Goal: Task Accomplishment & Management: Complete application form

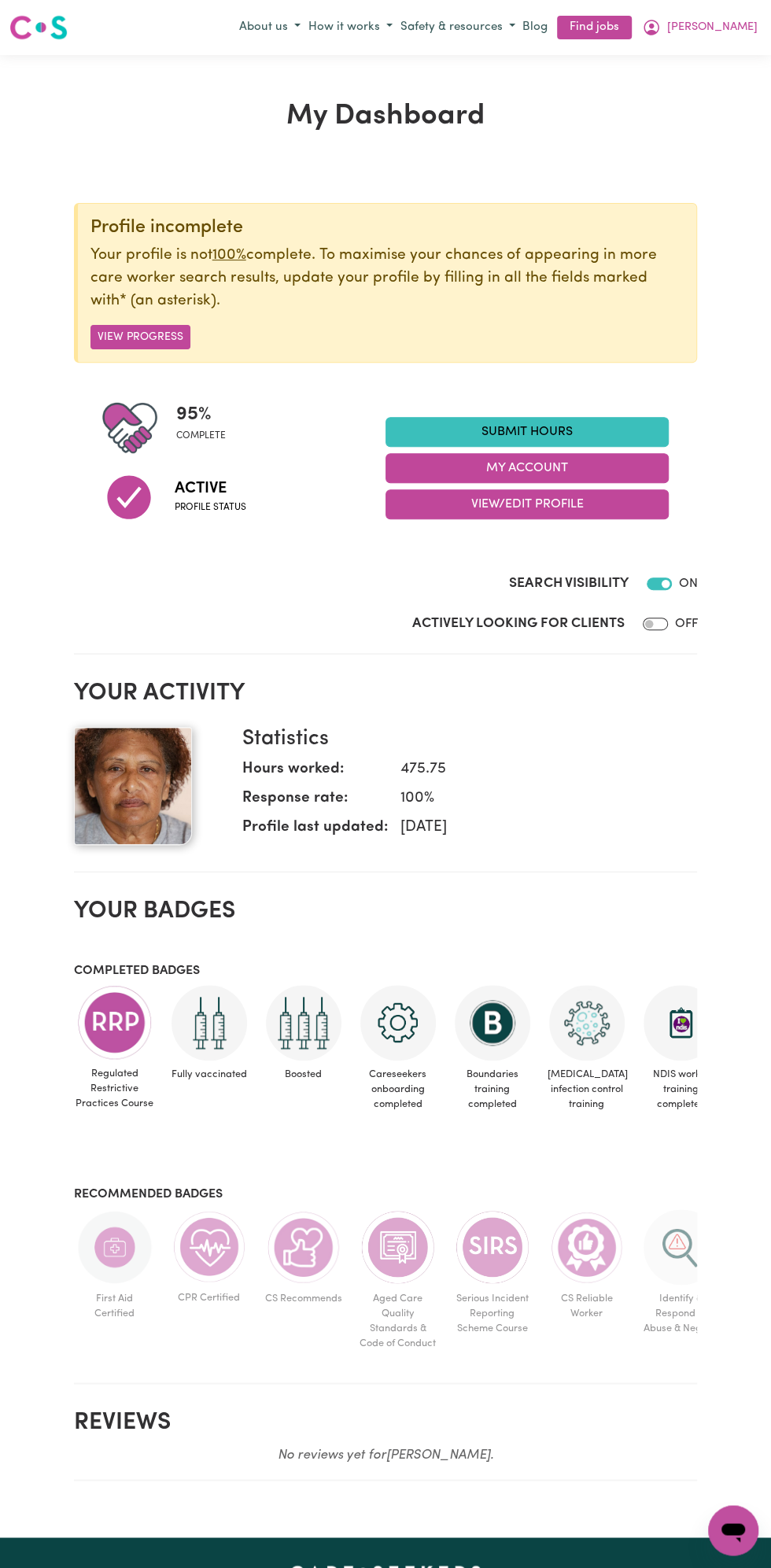
click at [548, 433] on link "Submit Hours" at bounding box center [526, 432] width 283 height 30
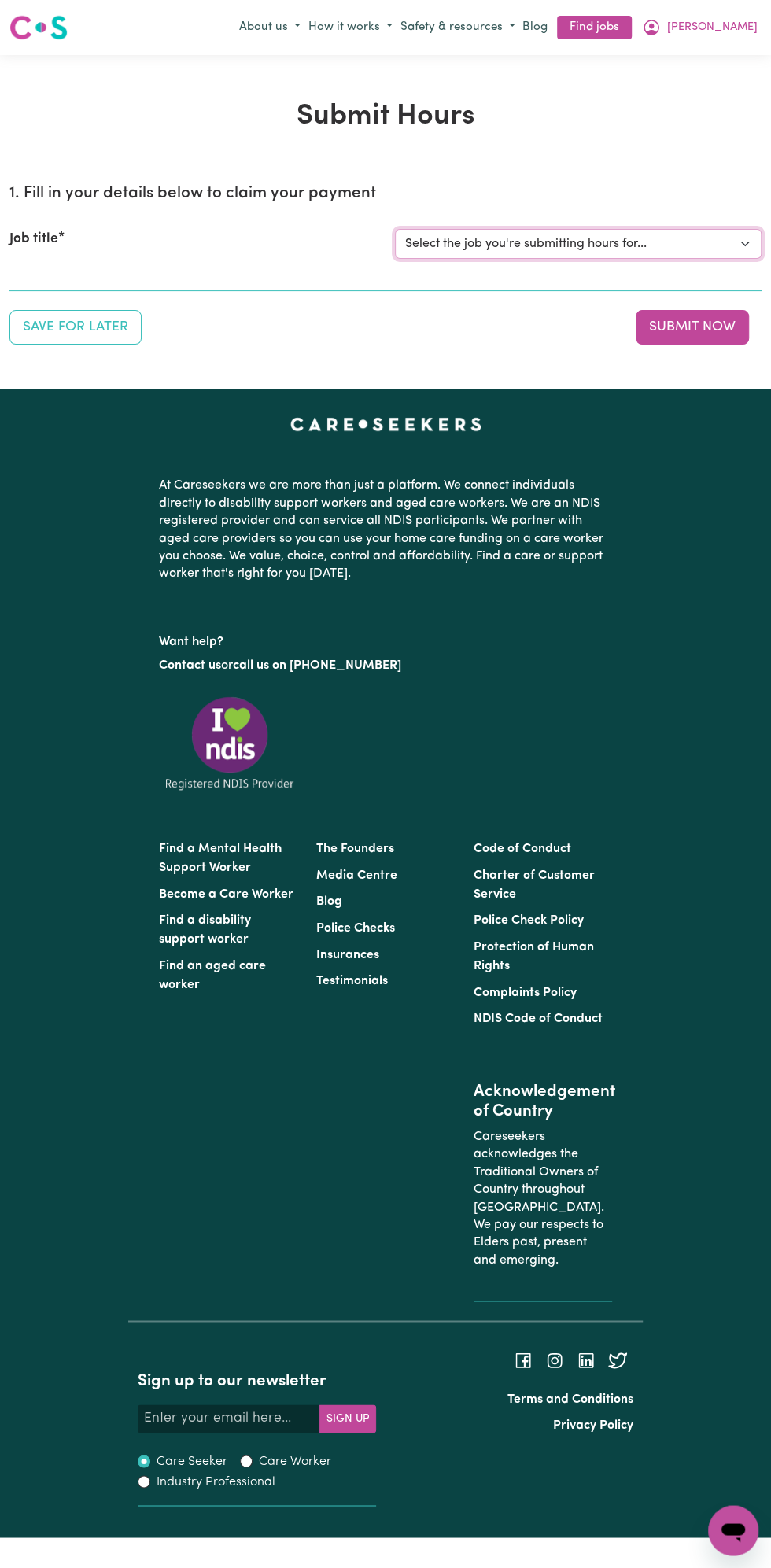
click at [524, 249] on select "Select the job you're submitting hours for... [Vartouhie ([PERSON_NAME]) [PERSO…" at bounding box center [578, 244] width 367 height 30
select select "13810"
click at [395, 229] on select "Select the job you're submitting hours for... [Vartouhie ([PERSON_NAME]) [PERSO…" at bounding box center [578, 244] width 367 height 30
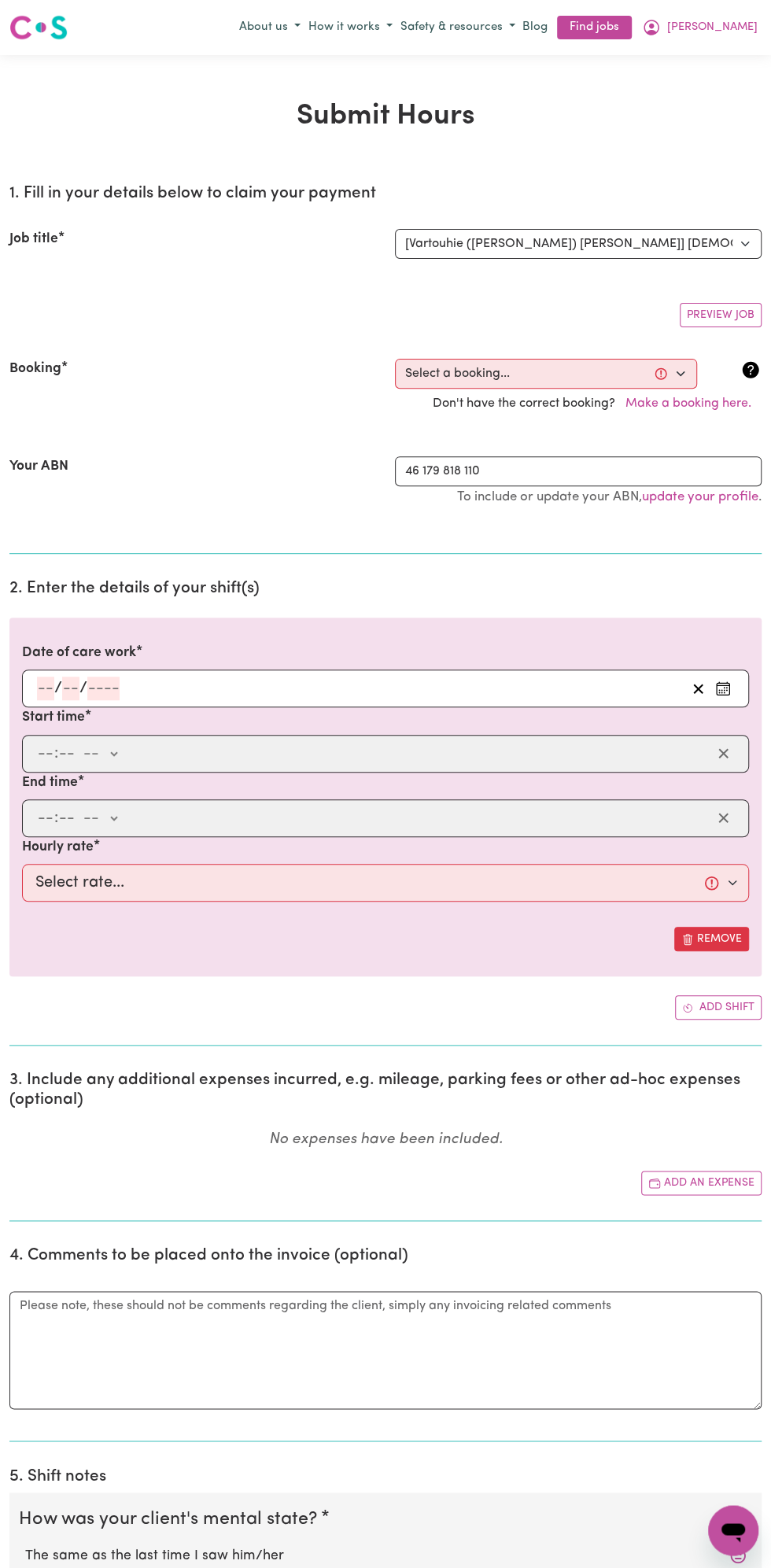
click at [95, 686] on input "number" at bounding box center [104, 688] width 32 height 23
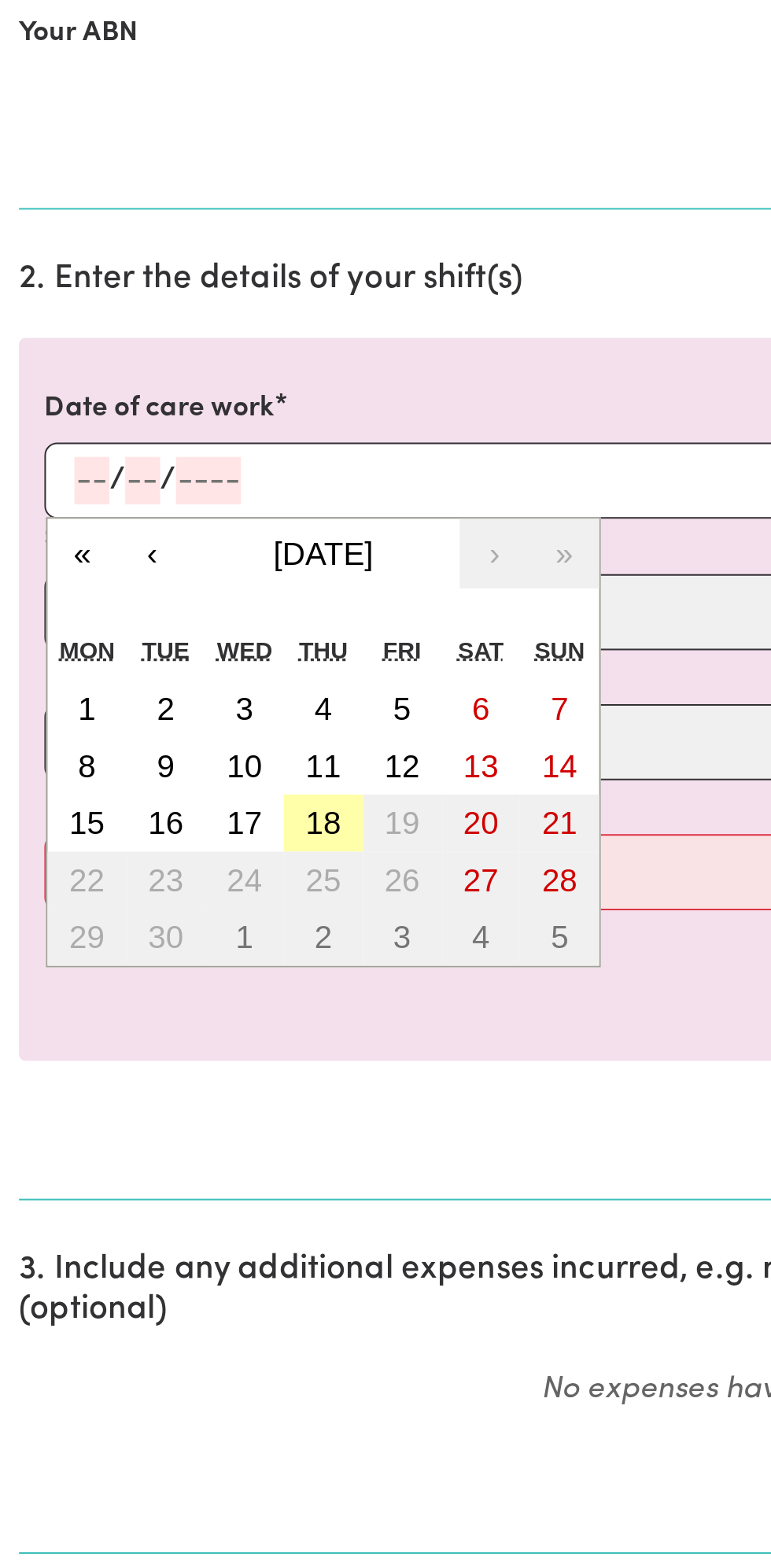
click at [173, 844] on button "18" at bounding box center [161, 858] width 39 height 29
type input "[DATE]"
type input "18"
type input "9"
type input "2025"
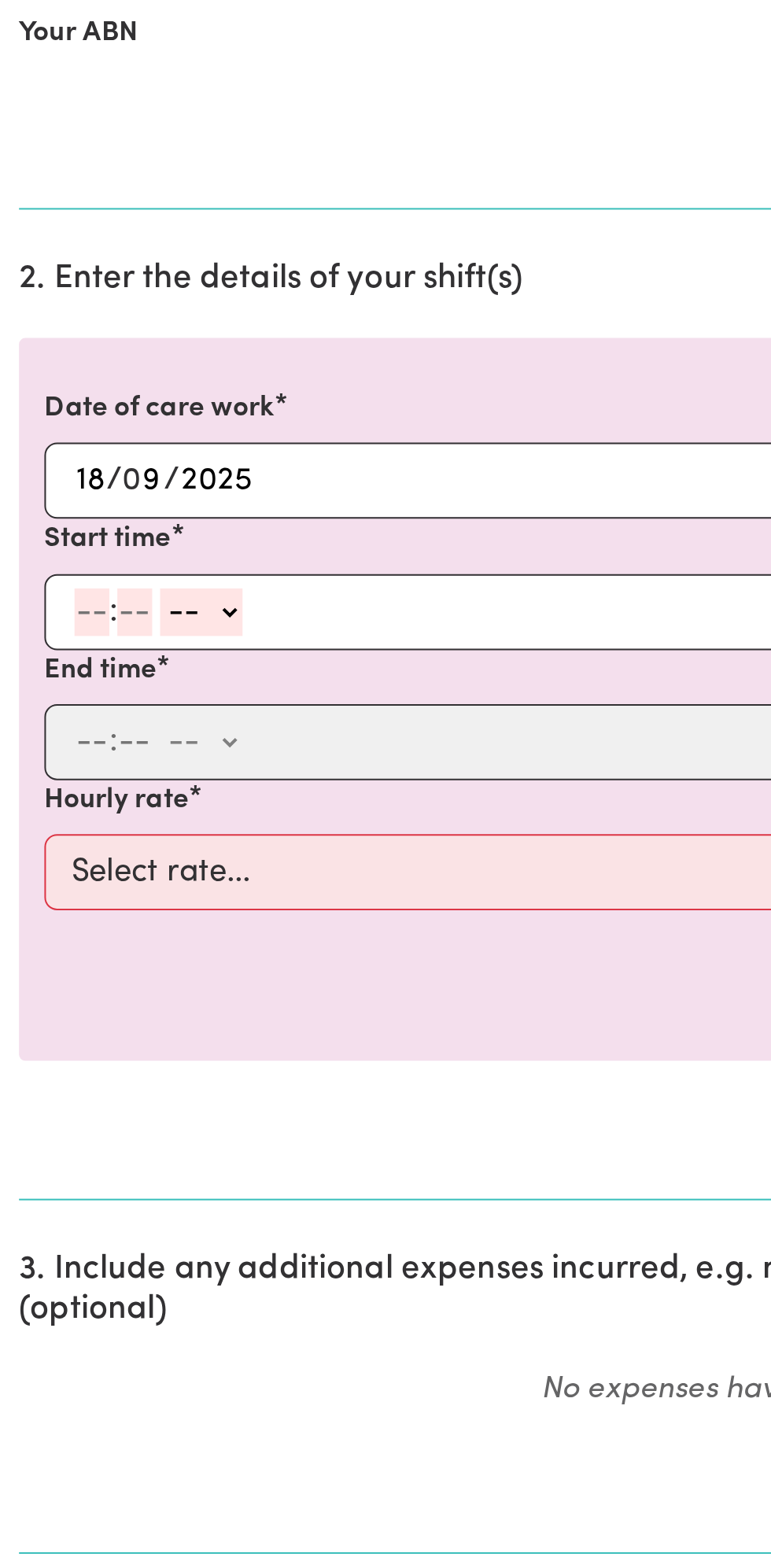
click at [49, 749] on input "number" at bounding box center [45, 754] width 17 height 23
type input "12"
type input "0"
click at [121, 754] on select "-- am pm" at bounding box center [103, 754] width 41 height 23
select select "pm"
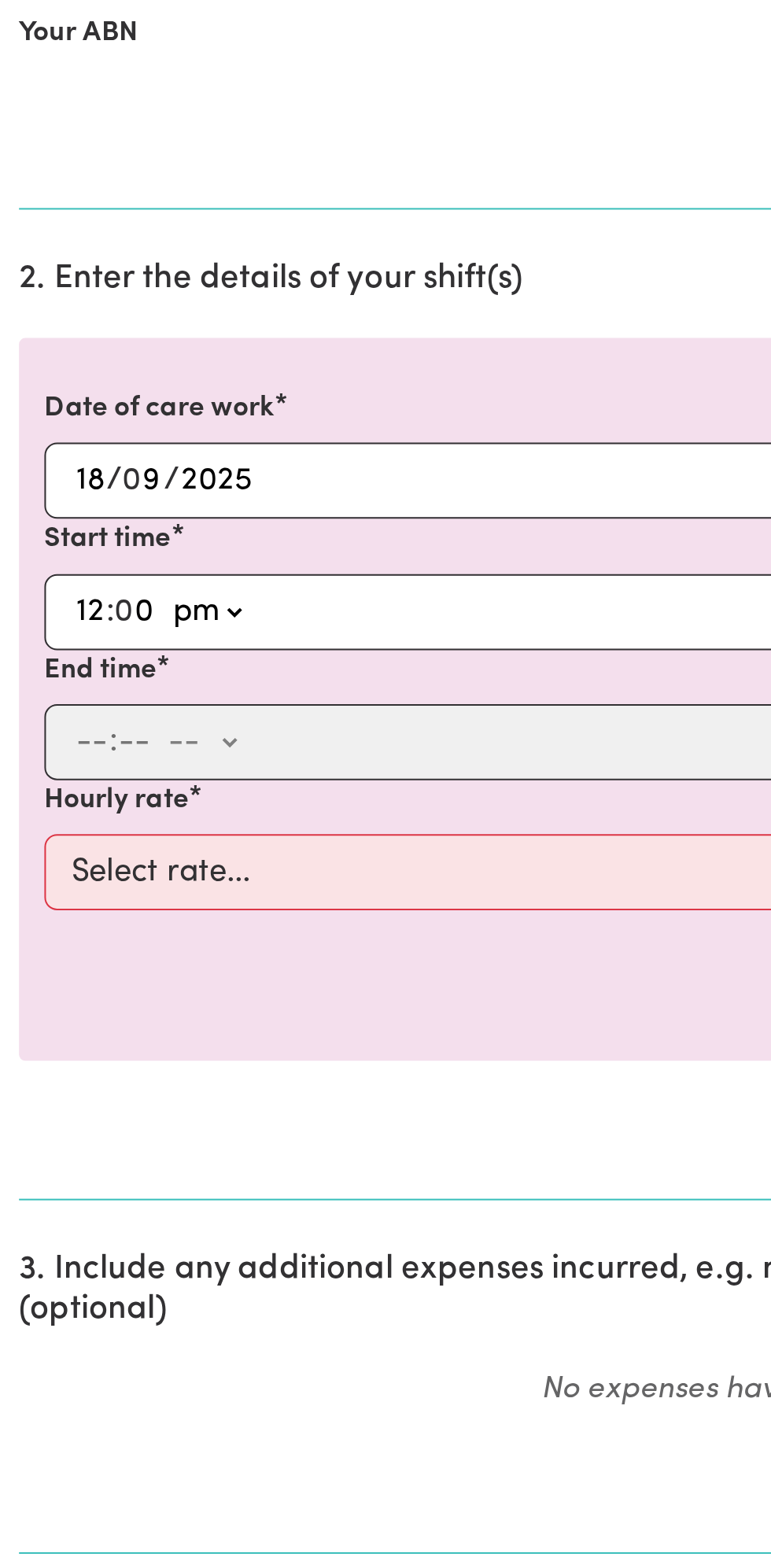
click at [82, 742] on select "-- am pm" at bounding box center [103, 754] width 41 height 23
type input "12:00"
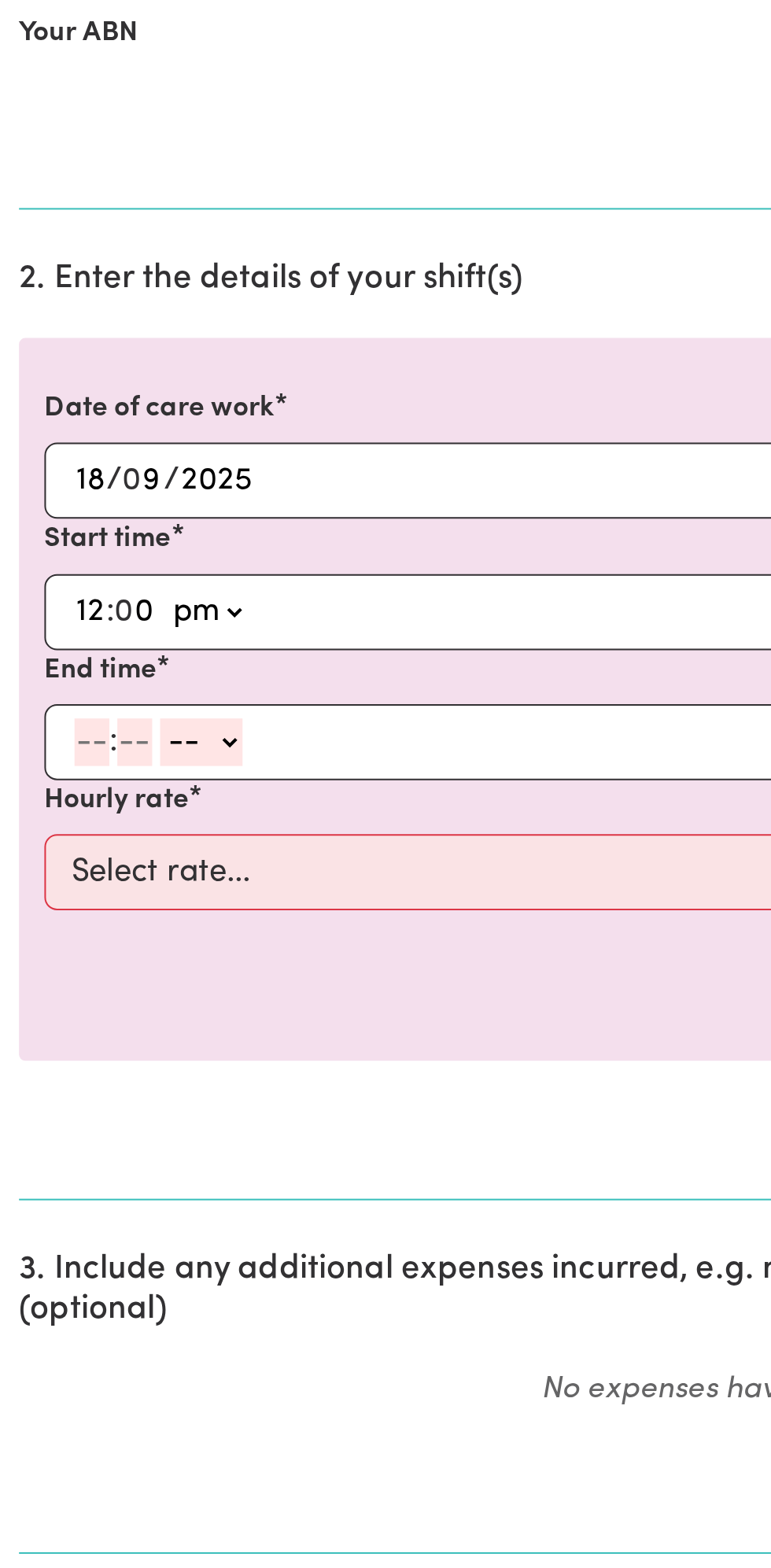
click at [41, 816] on input "number" at bounding box center [45, 818] width 17 height 23
type input "1"
click at [60, 813] on input "number" at bounding box center [59, 818] width 17 height 23
type input "0"
click at [112, 809] on select "-- am pm" at bounding box center [97, 818] width 41 height 23
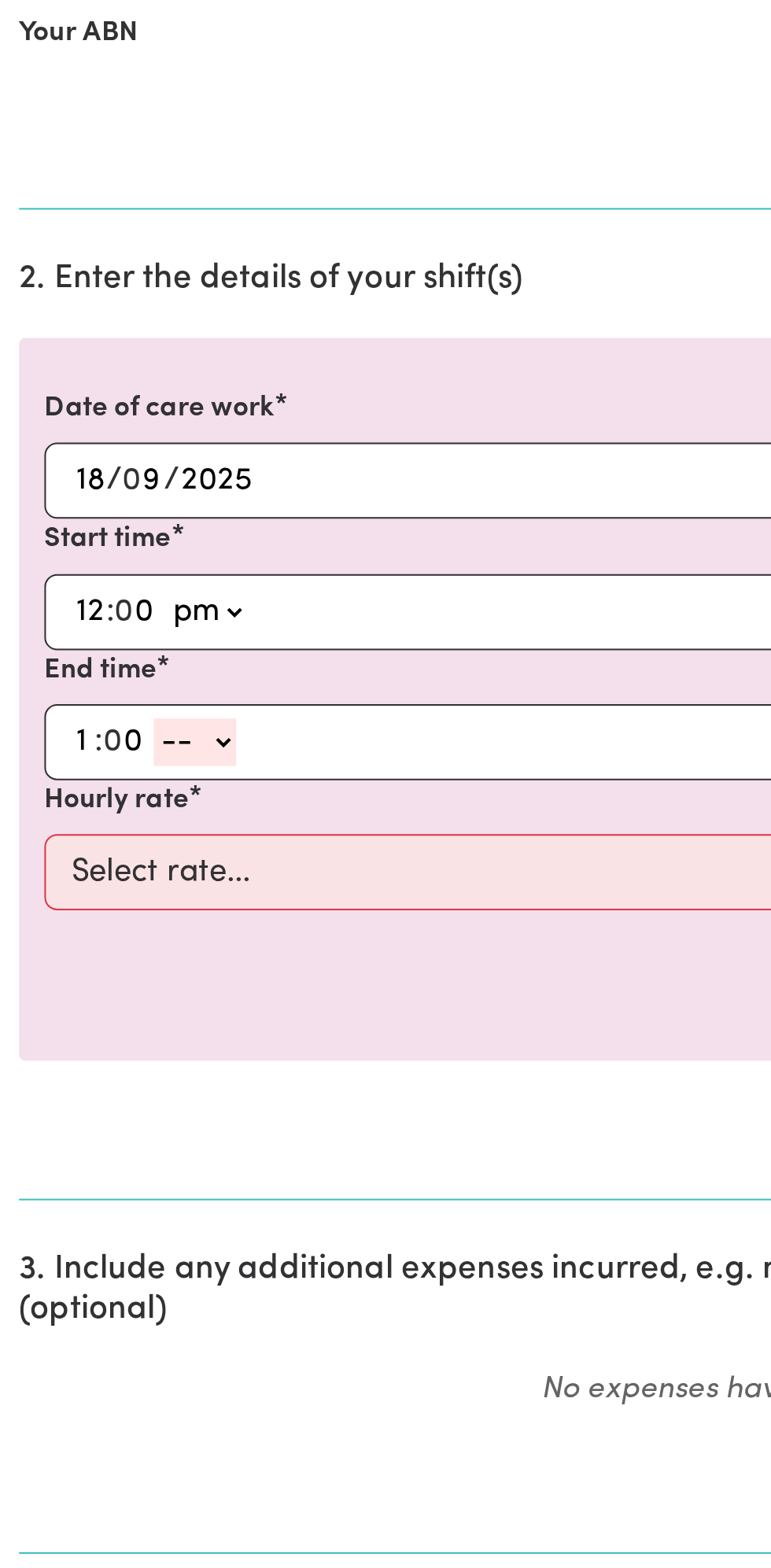
select select "pm"
click at [77, 806] on select "-- am pm" at bounding box center [97, 818] width 41 height 23
type input "13:00"
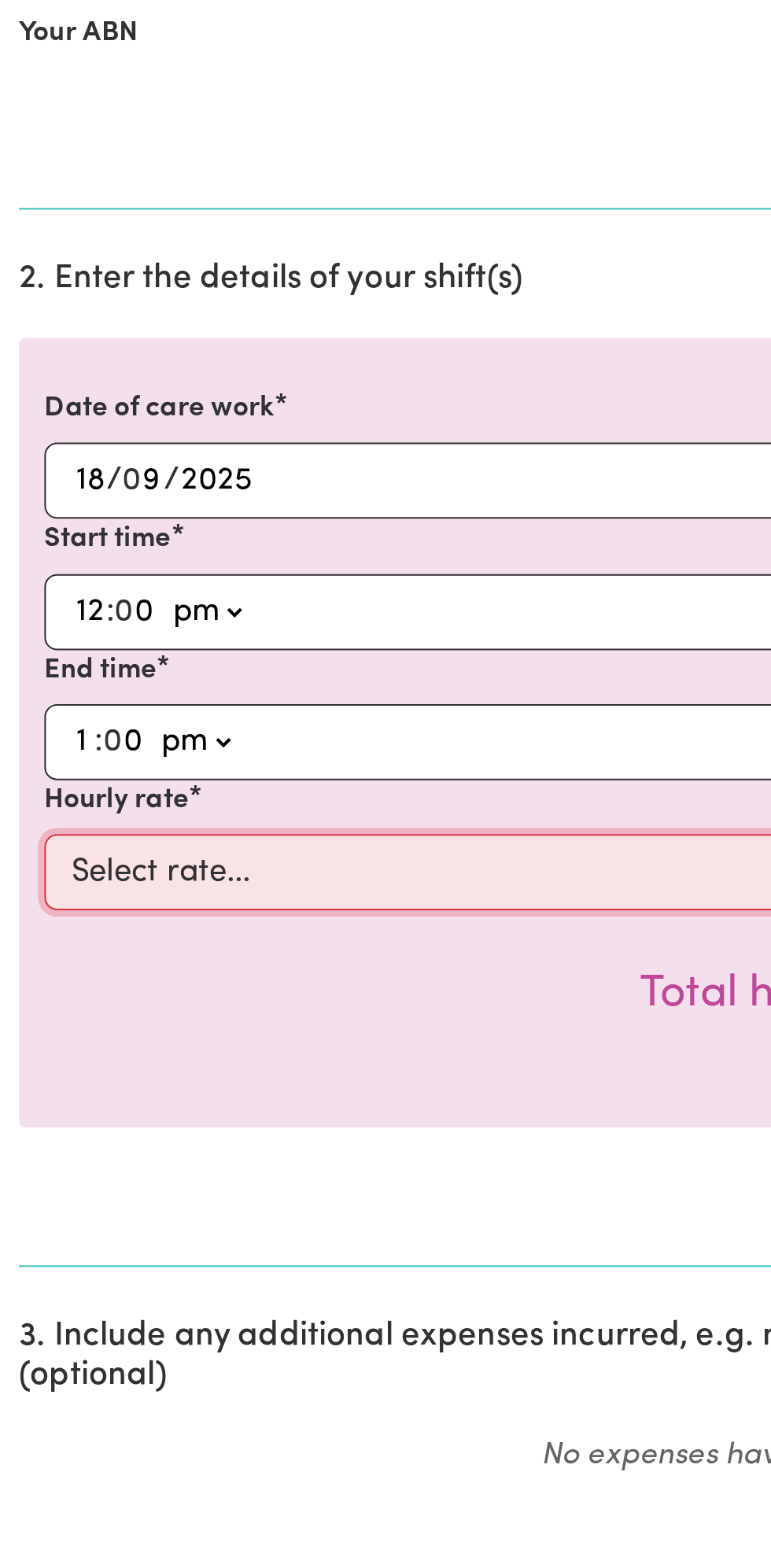
click at [181, 871] on select "Select rate... $49.00 (Weekday) $60.00 ([DATE])" at bounding box center [386, 882] width 727 height 37
select select "49-Weekday"
click at [22, 863] on select "Select rate... $49.00 (Weekday) $60.00 ([DATE])" at bounding box center [386, 882] width 727 height 37
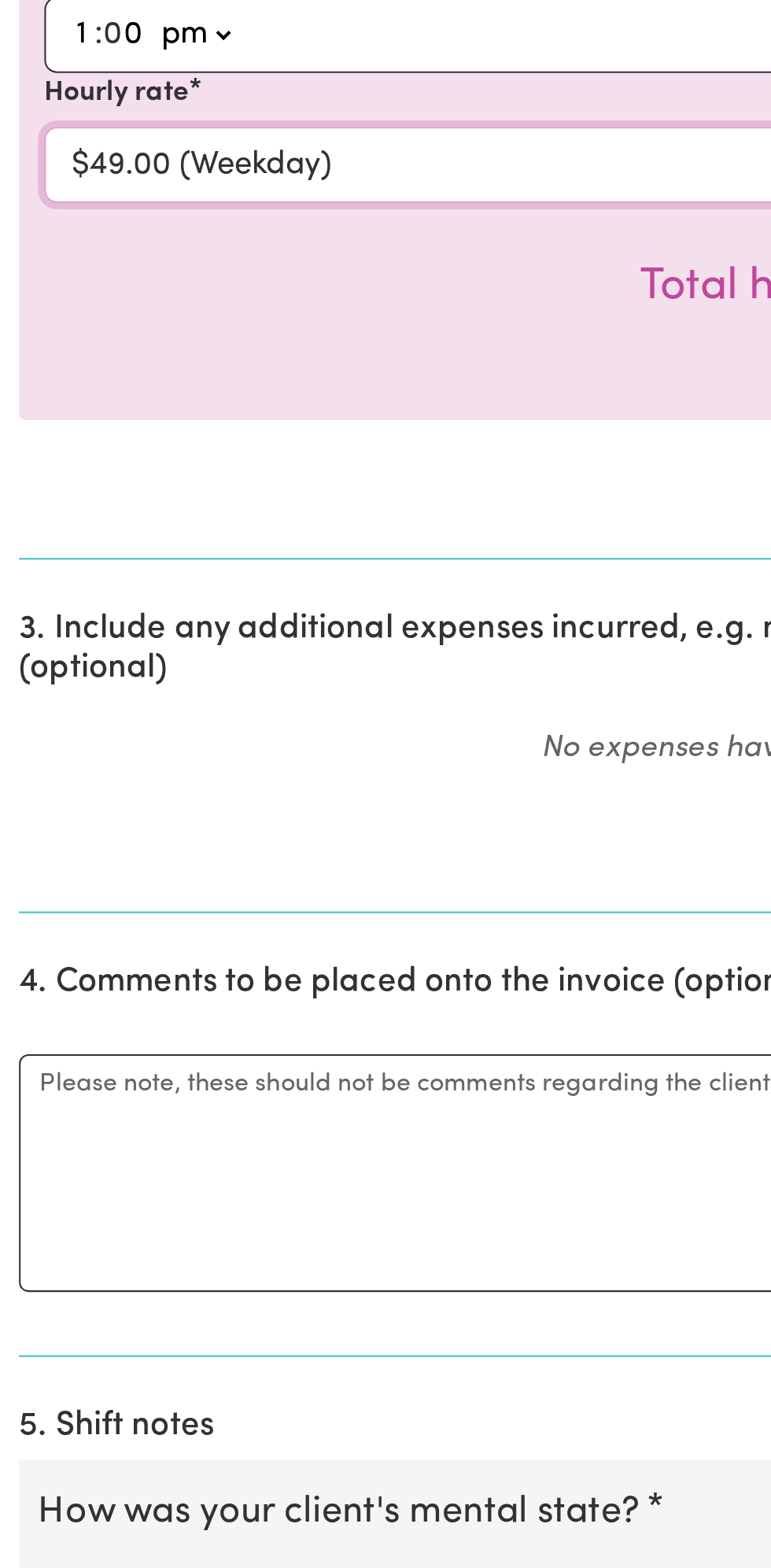
scroll to position [120, 0]
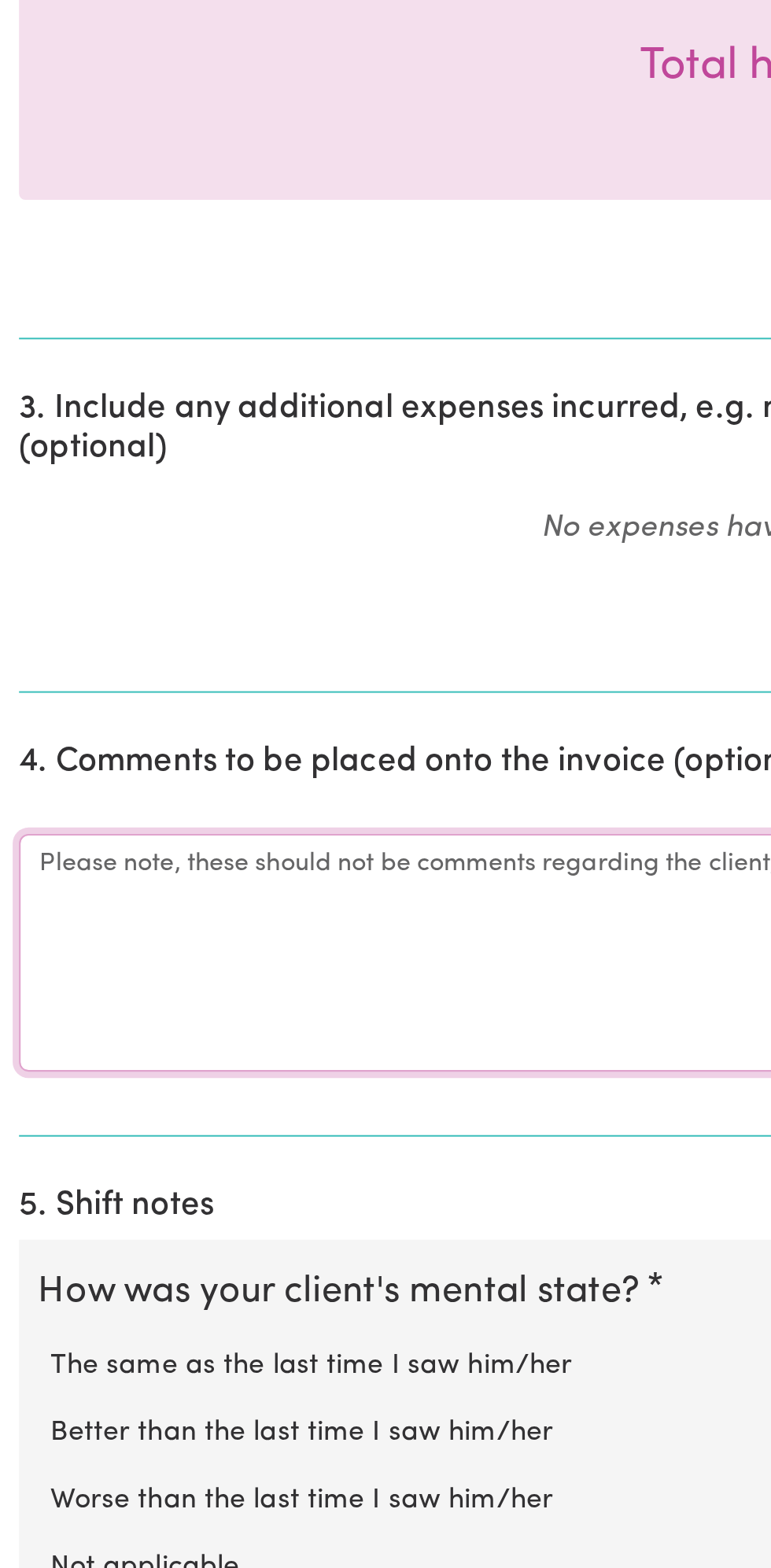
click at [107, 1263] on textarea "Comments" at bounding box center [386, 1262] width 752 height 118
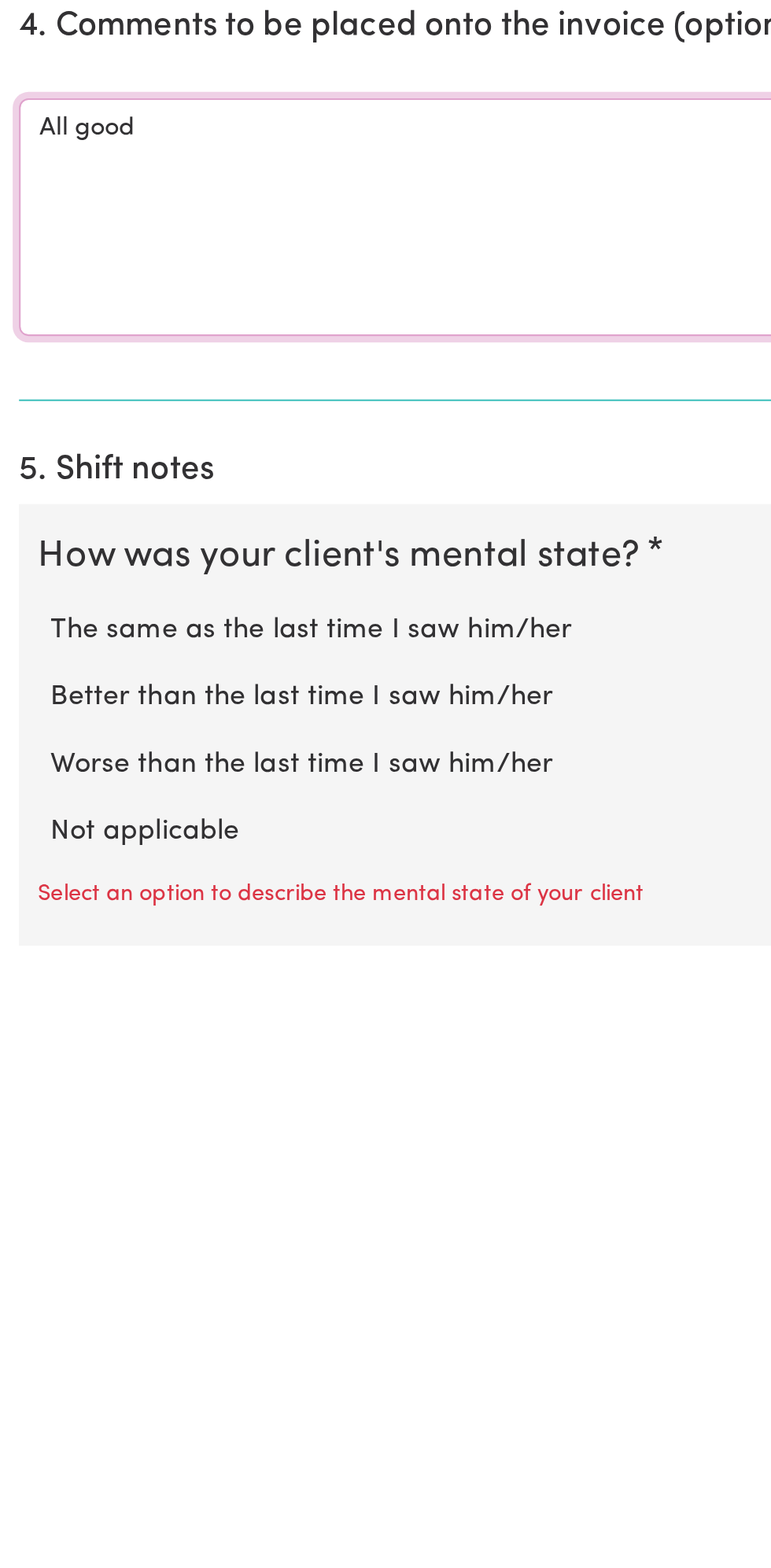
type textarea "All good"
click at [104, 1502] on label "Not applicable" at bounding box center [386, 1512] width 721 height 21
click at [25, 1501] on input "Not applicable" at bounding box center [24, 1501] width 1 height 1
radio input "true"
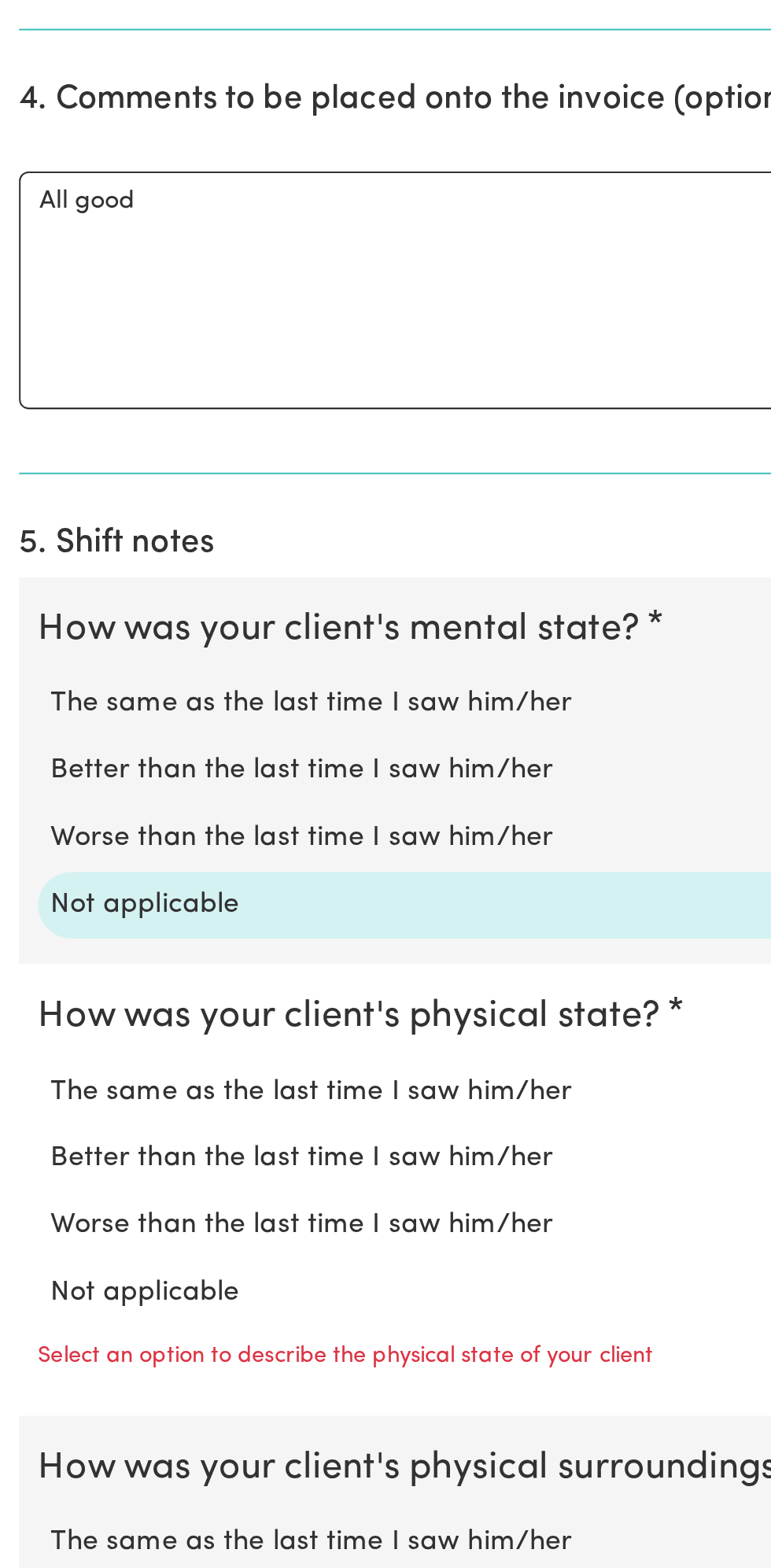
scroll to position [456, 0]
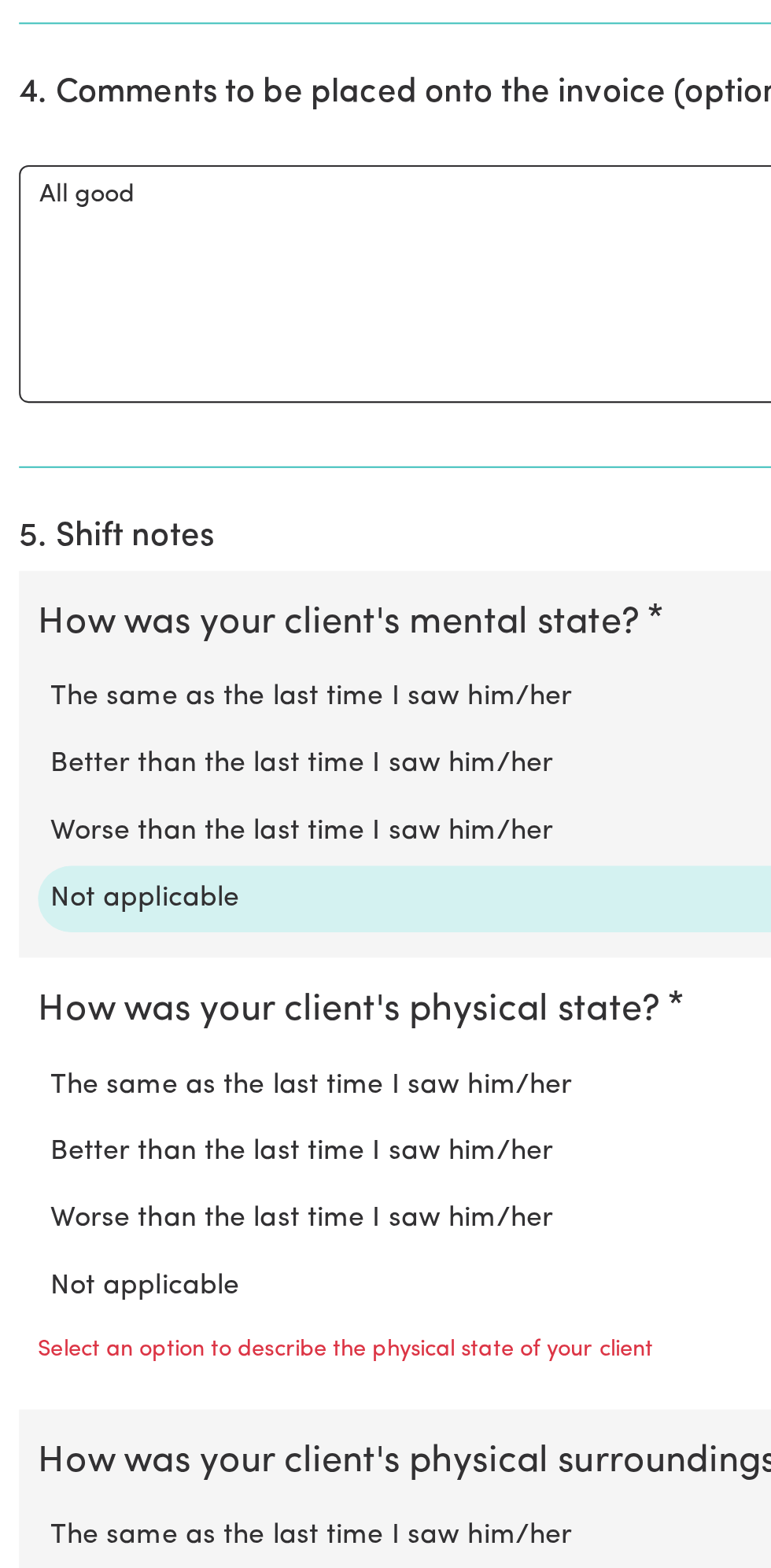
click at [95, 1416] on label "Not applicable" at bounding box center [386, 1425] width 721 height 21
click at [25, 1415] on input "Not applicable" at bounding box center [24, 1415] width 1 height 1
radio input "true"
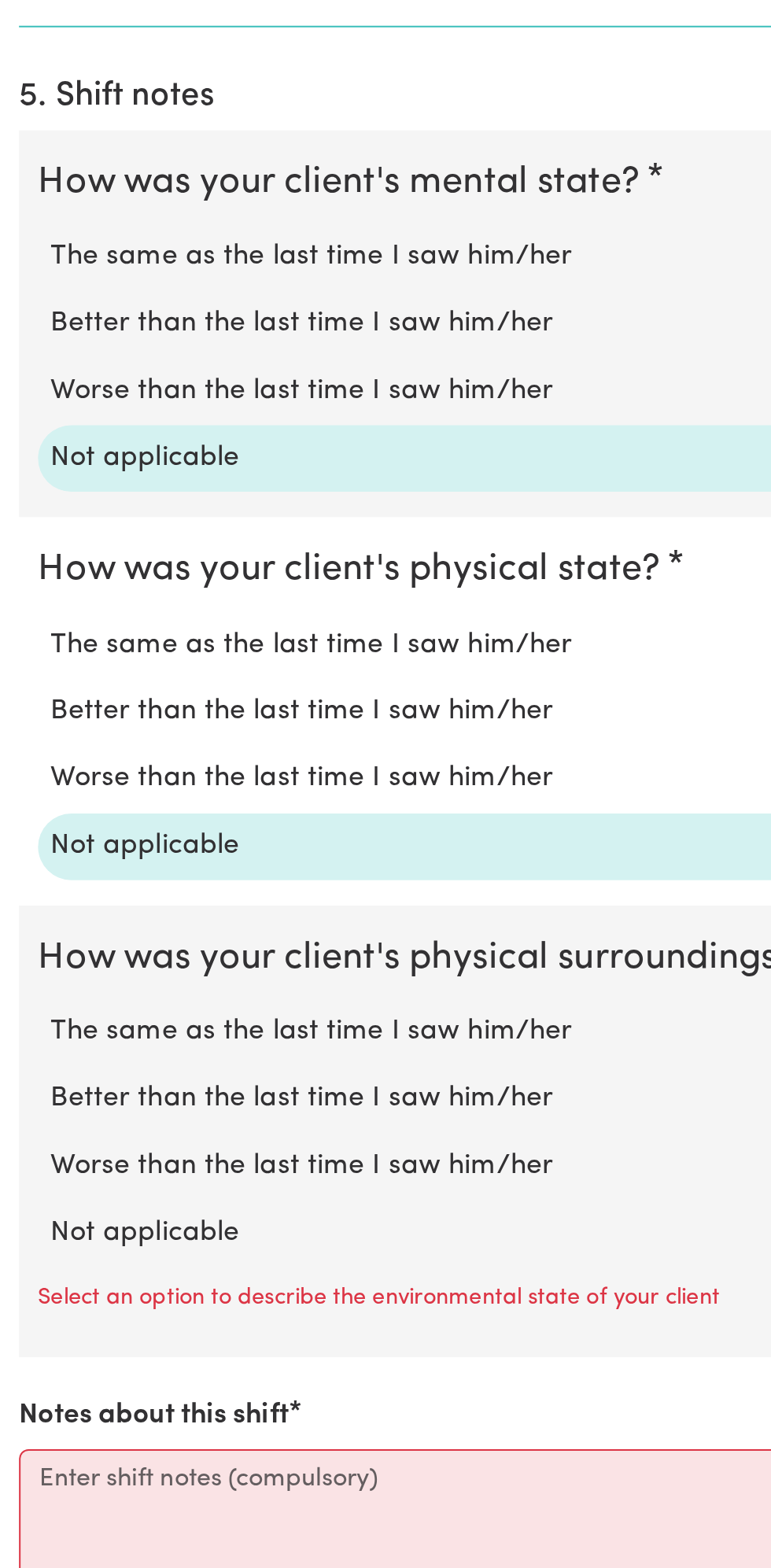
scroll to position [718, 0]
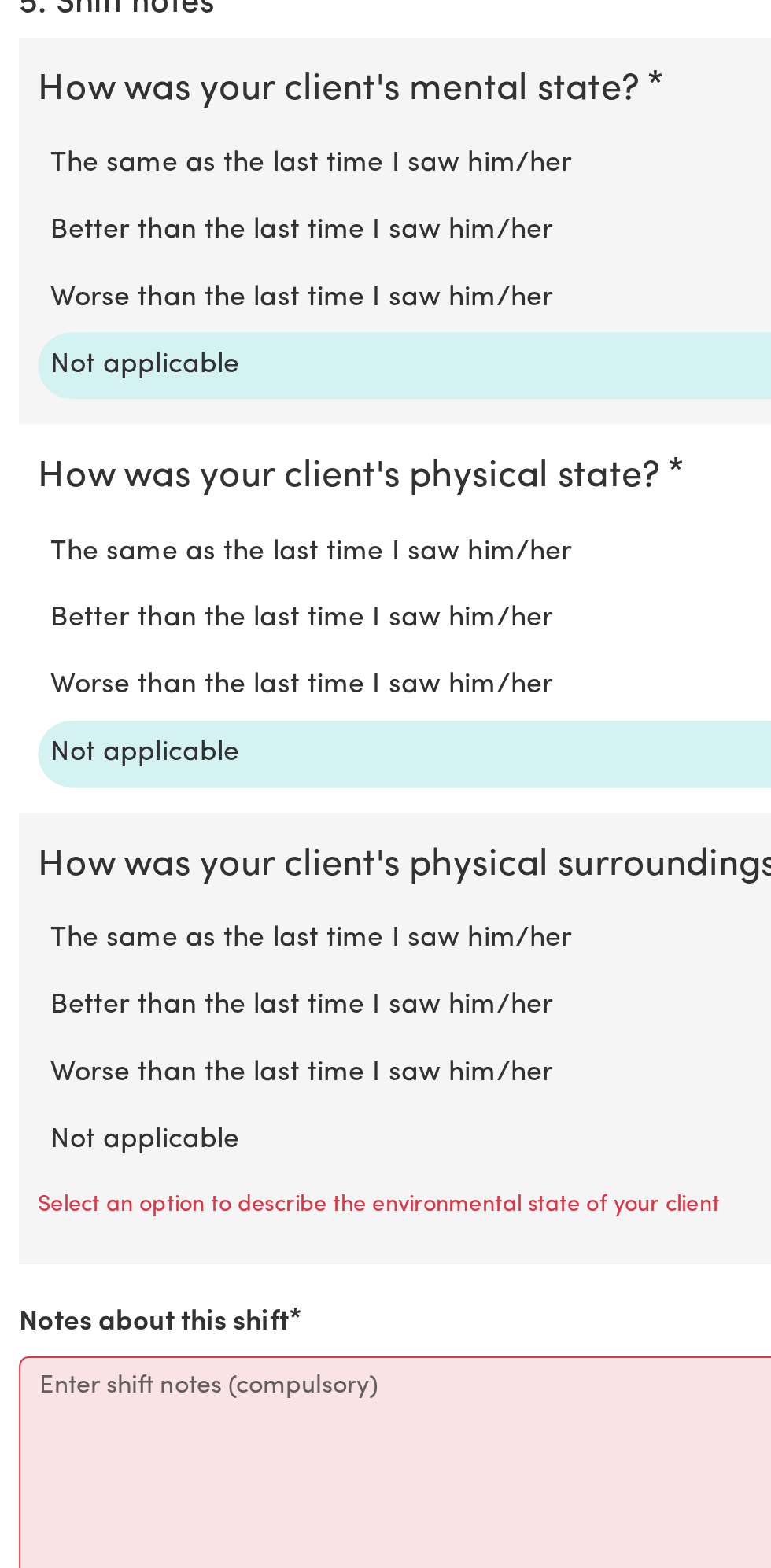
click at [103, 1348] on label "Not applicable" at bounding box center [386, 1354] width 721 height 21
click at [25, 1344] on input "Not applicable" at bounding box center [24, 1343] width 1 height 1
radio input "true"
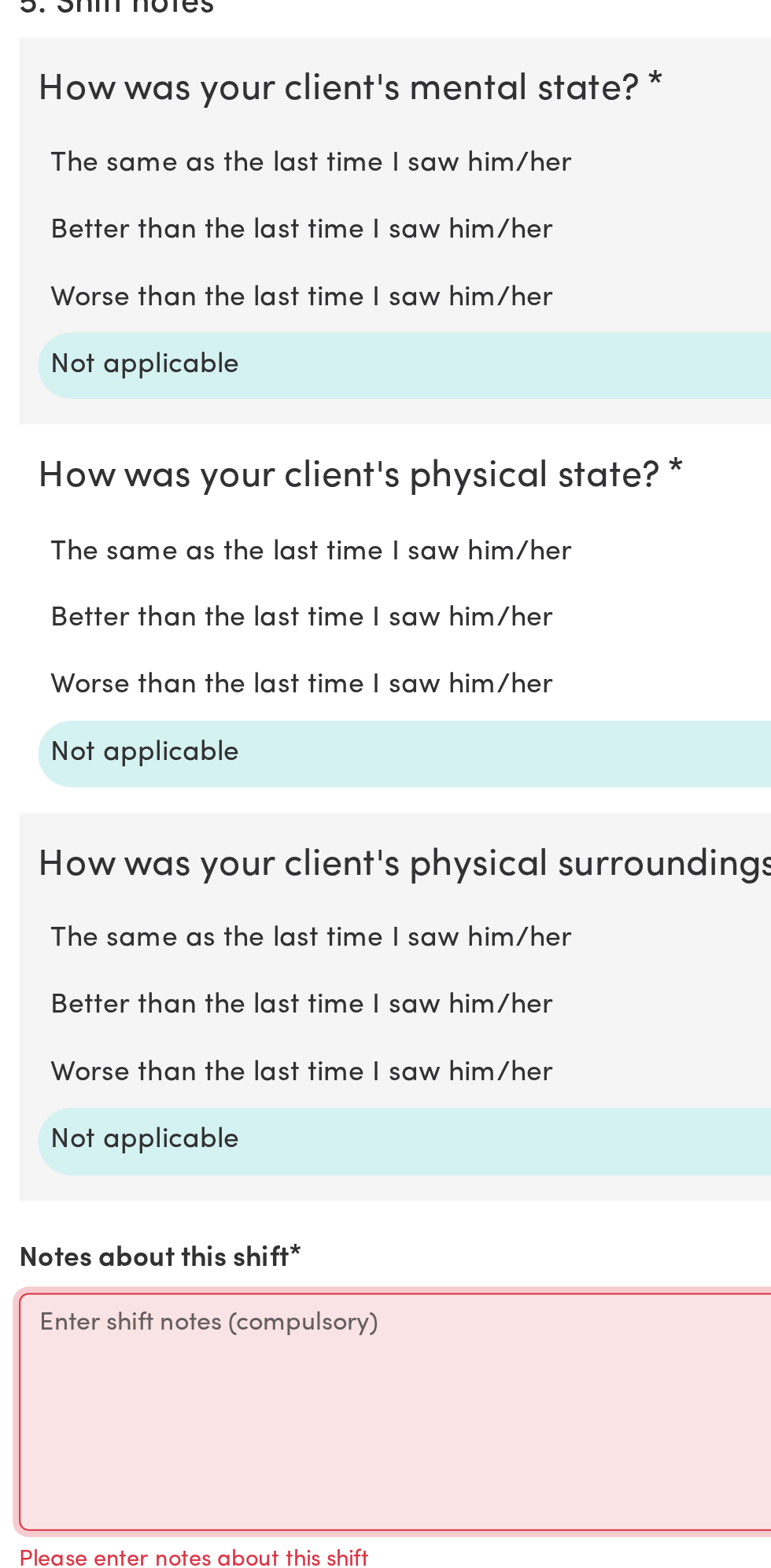
click at [115, 1492] on textarea "Notes about this shift" at bounding box center [386, 1489] width 752 height 118
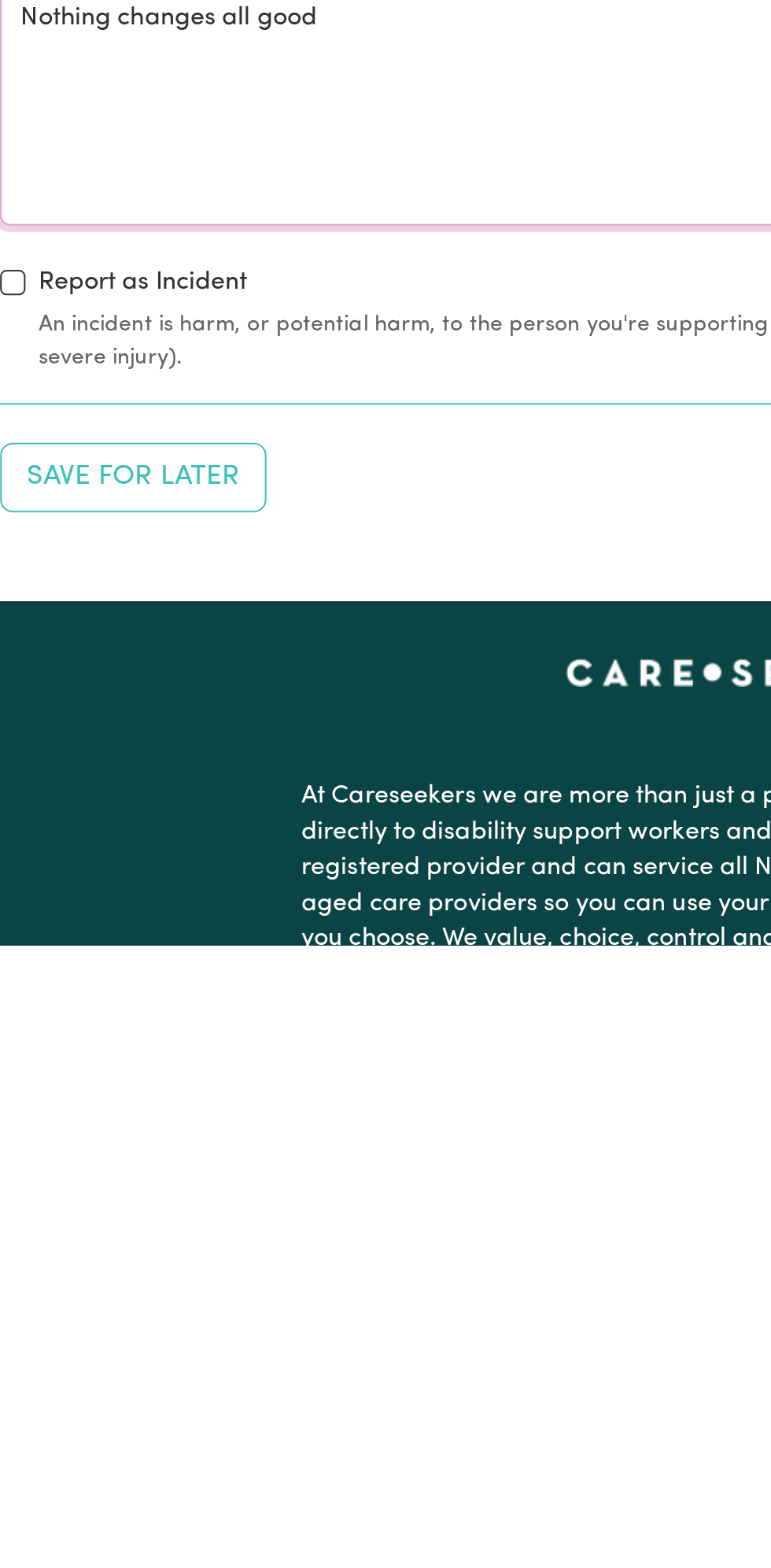
scroll to position [1074, 0]
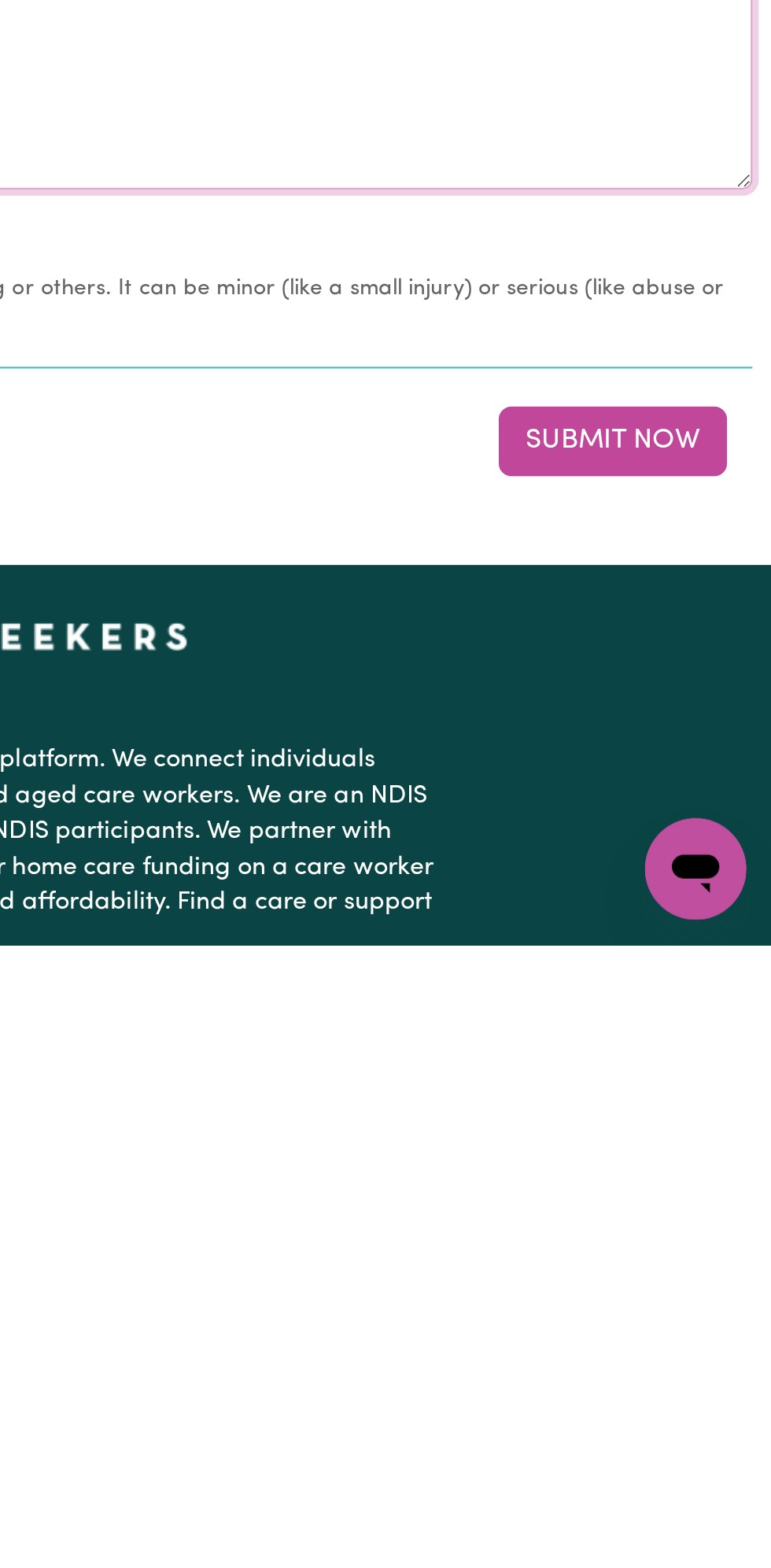
type textarea "Nothing changes all good"
click at [699, 1311] on button "Submit Now" at bounding box center [692, 1317] width 113 height 35
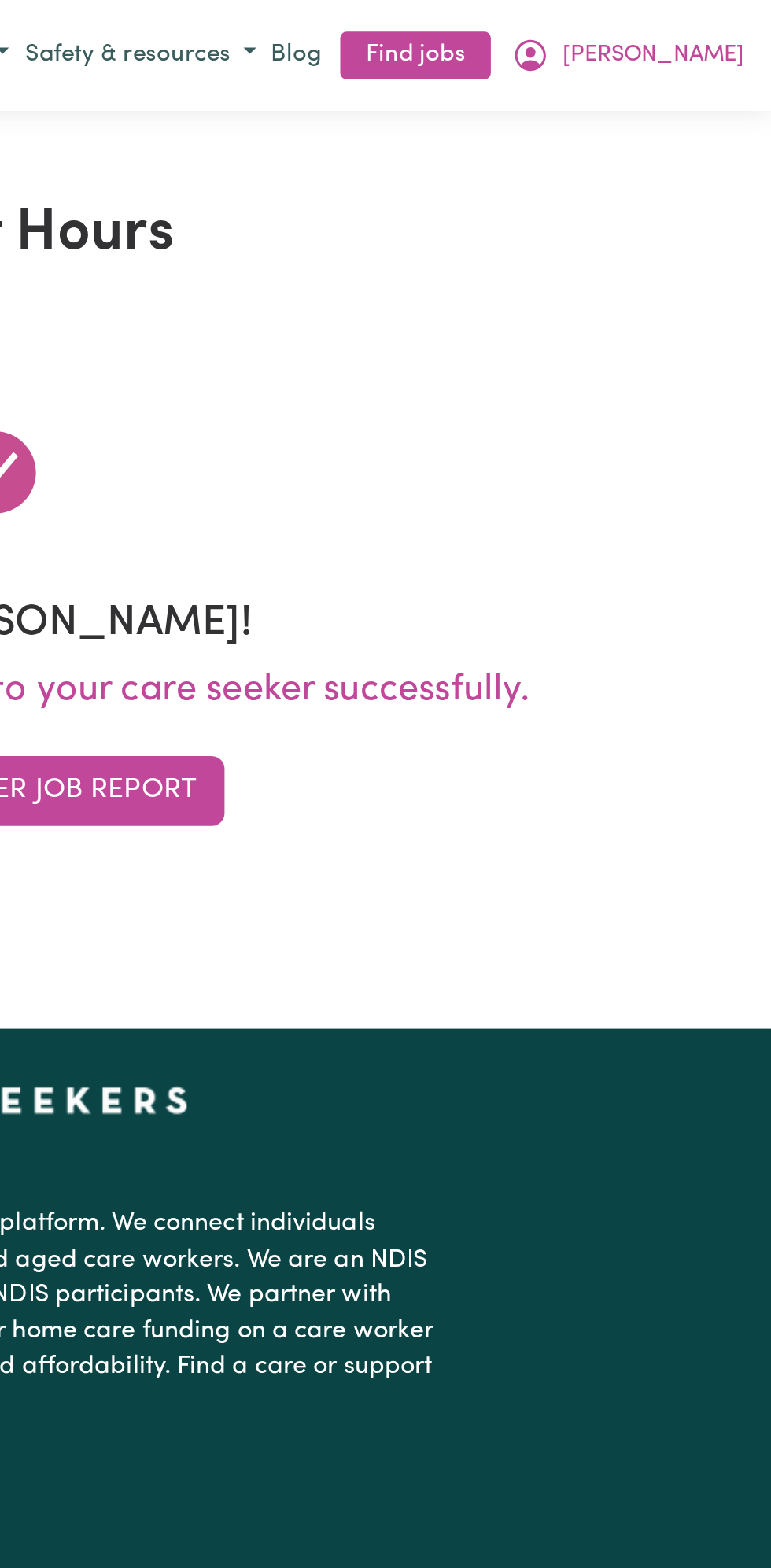
scroll to position [0, 0]
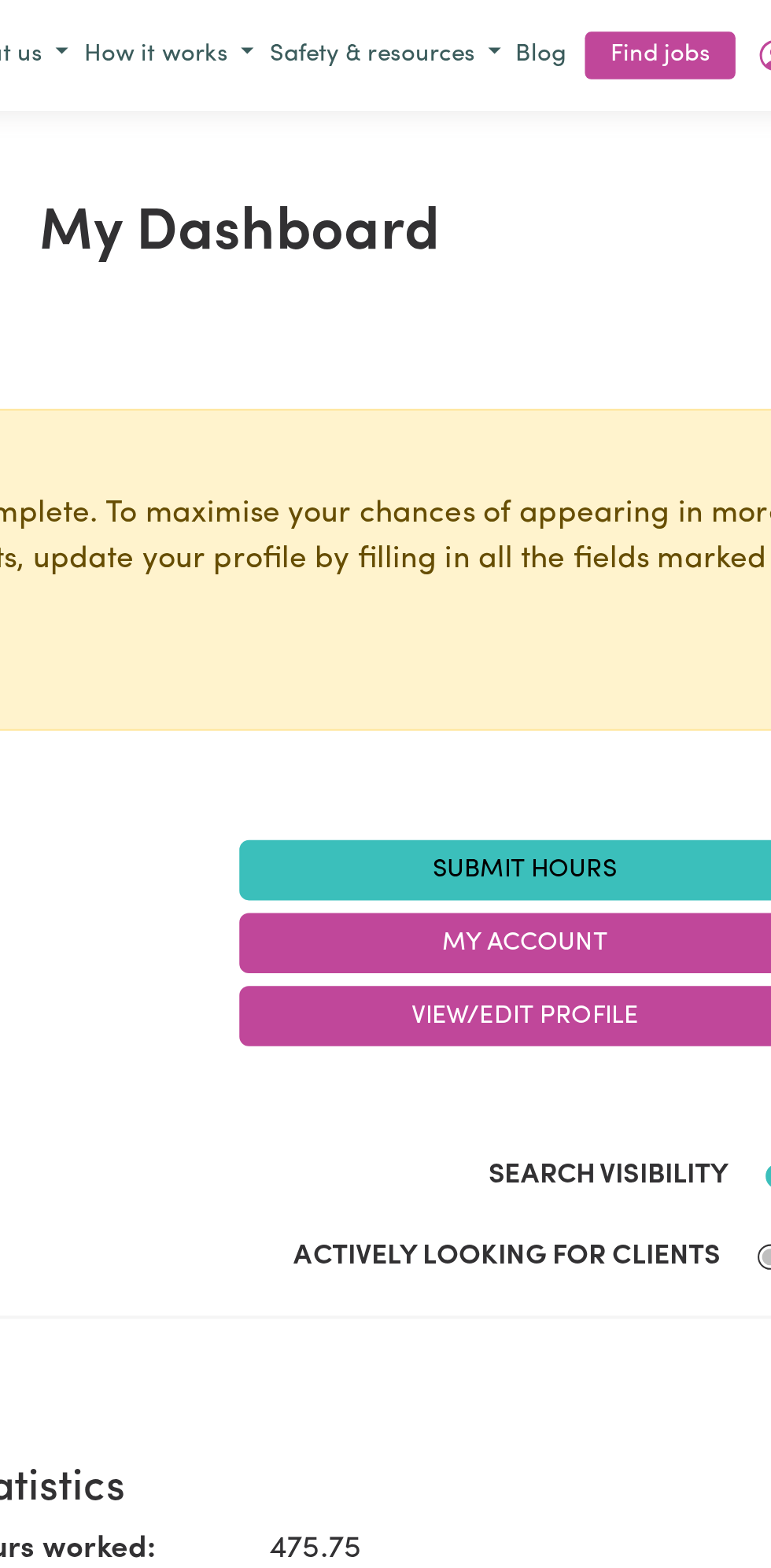
click at [540, 423] on link "Submit Hours" at bounding box center [526, 432] width 283 height 30
